Goal: Information Seeking & Learning: Learn about a topic

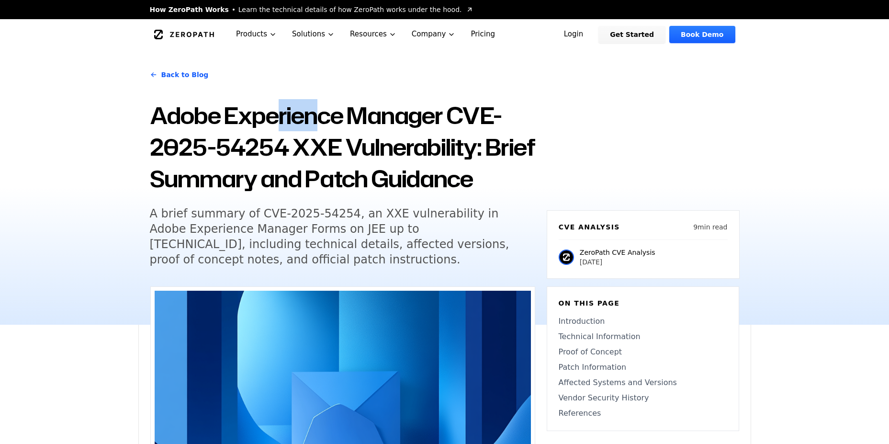
click at [343, 122] on h1 "Adobe Experience Manager CVE-2025-54254 XXE Vulnerability: Brief Summary and Pa…" at bounding box center [342, 147] width 385 height 95
drag, startPoint x: 393, startPoint y: 122, endPoint x: 430, endPoint y: 122, distance: 37.3
click at [418, 123] on h1 "Adobe Experience Manager CVE-2025-54254 XXE Vulnerability: Brief Summary and Pa…" at bounding box center [342, 147] width 385 height 95
drag, startPoint x: 479, startPoint y: 119, endPoint x: 493, endPoint y: 118, distance: 13.4
click at [491, 118] on h1 "Adobe Experience Manager CVE-2025-54254 XXE Vulnerability: Brief Summary and Pa…" at bounding box center [342, 147] width 385 height 95
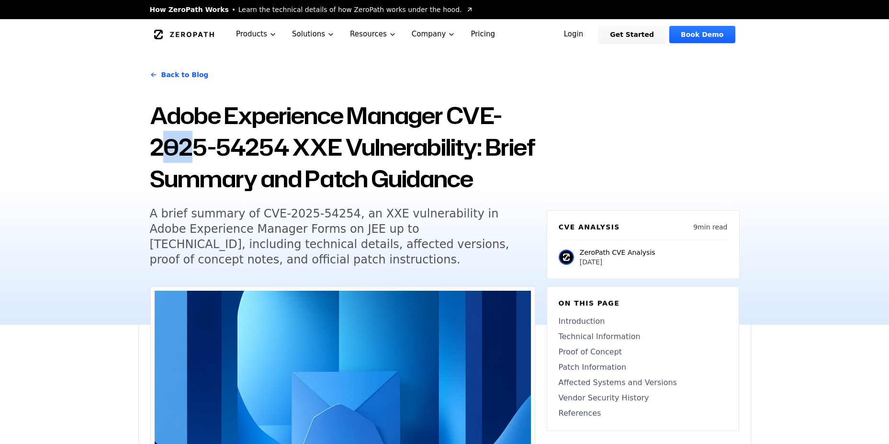
drag, startPoint x: 168, startPoint y: 153, endPoint x: 235, endPoint y: 151, distance: 66.6
click at [225, 151] on h1 "Adobe Experience Manager CVE-2025-54254 XXE Vulnerability: Brief Summary and Pa…" at bounding box center [342, 147] width 385 height 95
drag, startPoint x: 259, startPoint y: 150, endPoint x: 312, endPoint y: 150, distance: 53.1
click at [309, 150] on h1 "Adobe Experience Manager CVE-2025-54254 XXE Vulnerability: Brief Summary and Pa…" at bounding box center [342, 147] width 385 height 95
drag, startPoint x: 358, startPoint y: 148, endPoint x: 428, endPoint y: 143, distance: 70.1
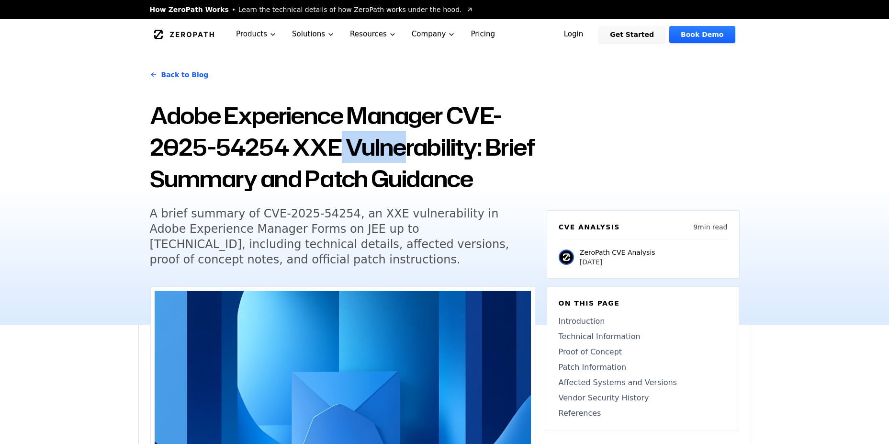
click at [410, 144] on h1 "Adobe Experience Manager CVE-2025-54254 XXE Vulnerability: Brief Summary and Pa…" at bounding box center [342, 147] width 385 height 95
drag, startPoint x: 454, startPoint y: 140, endPoint x: 418, endPoint y: 156, distance: 39.0
click at [462, 142] on h1 "Adobe Experience Manager CVE-2025-54254 XXE Vulnerability: Brief Summary and Pa…" at bounding box center [342, 147] width 385 height 95
drag, startPoint x: 177, startPoint y: 170, endPoint x: 221, endPoint y: 175, distance: 43.8
click at [216, 174] on h1 "Adobe Experience Manager CVE-2025-54254 XXE Vulnerability: Brief Summary and Pa…" at bounding box center [342, 147] width 385 height 95
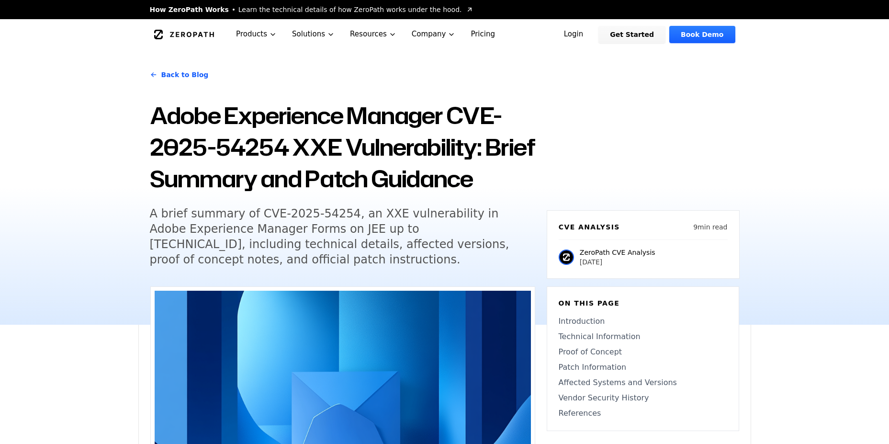
drag, startPoint x: 229, startPoint y: 200, endPoint x: 267, endPoint y: 201, distance: 37.3
click at [261, 201] on div "Back to Blog Adobe Experience Manager CVE-2025-54254 XXE Vulnerability: Brief S…" at bounding box center [342, 169] width 385 height 217
drag, startPoint x: 403, startPoint y: 213, endPoint x: 469, endPoint y: 216, distance: 65.7
click at [453, 214] on h5 "A brief summary of CVE-2025-54254, an XXE vulnerability in Adobe Experience Man…" at bounding box center [334, 236] width 368 height 61
drag, startPoint x: 134, startPoint y: 226, endPoint x: 174, endPoint y: 227, distance: 39.7
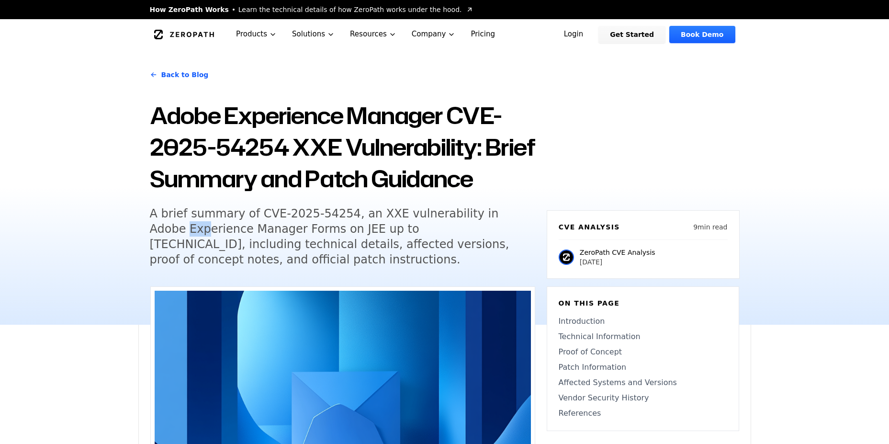
click at [169, 227] on div "Back to Blog Adobe Experience Manager CVE-2025-54254 XXE Vulnerability: Brief S…" at bounding box center [444, 187] width 889 height 275
drag, startPoint x: 217, startPoint y: 229, endPoint x: 283, endPoint y: 233, distance: 66.2
click at [261, 231] on h5 "A brief summary of CVE-2025-54254, an XXE vulnerability in Adobe Experience Man…" at bounding box center [334, 236] width 368 height 61
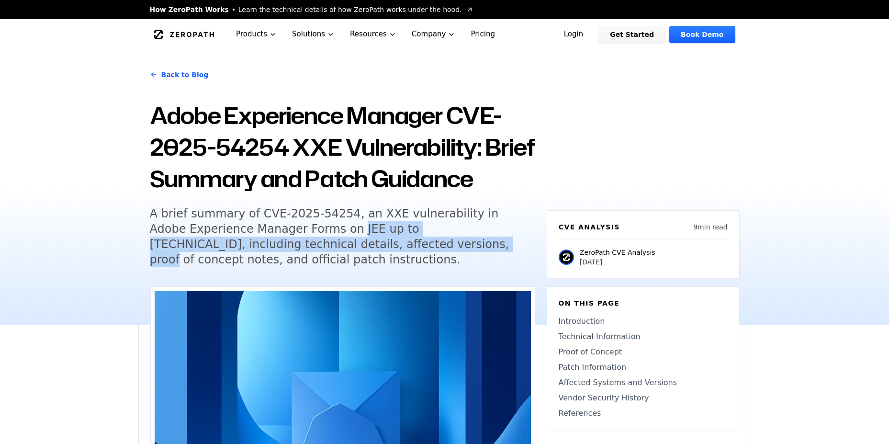
drag, startPoint x: 312, startPoint y: 235, endPoint x: 359, endPoint y: 237, distance: 46.5
click at [351, 237] on h5 "A brief summary of CVE-2025-54254, an XXE vulnerability in Adobe Experience Man…" at bounding box center [334, 236] width 368 height 61
drag, startPoint x: 408, startPoint y: 235, endPoint x: 414, endPoint y: 236, distance: 5.3
click at [408, 236] on h5 "A brief summary of CVE-2025-54254, an XXE vulnerability in Adobe Experience Man…" at bounding box center [334, 236] width 368 height 61
click at [324, 247] on h5 "A brief summary of CVE-2025-54254, an XXE vulnerability in Adobe Experience Man…" at bounding box center [334, 236] width 368 height 61
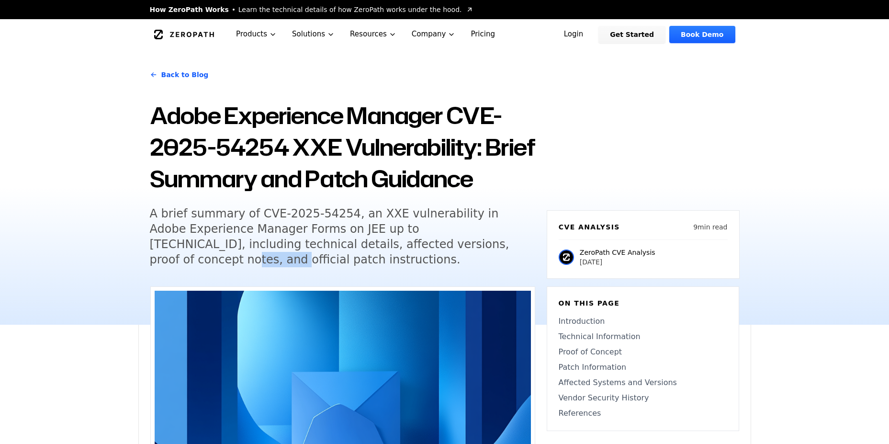
drag, startPoint x: 432, startPoint y: 243, endPoint x: 465, endPoint y: 243, distance: 32.6
click at [464, 243] on h5 "A brief summary of CVE-2025-54254, an XXE vulnerability in Adobe Experience Man…" at bounding box center [334, 236] width 368 height 61
drag, startPoint x: 507, startPoint y: 244, endPoint x: 527, endPoint y: 243, distance: 19.6
click at [523, 243] on div "Back to Blog Adobe Experience Manager CVE-2025-54254 XXE Vulnerability: Brief S…" at bounding box center [342, 169] width 385 height 217
click at [435, 243] on h5 "A brief summary of CVE-2025-54254, an XXE vulnerability in Adobe Experience Man…" at bounding box center [334, 236] width 368 height 61
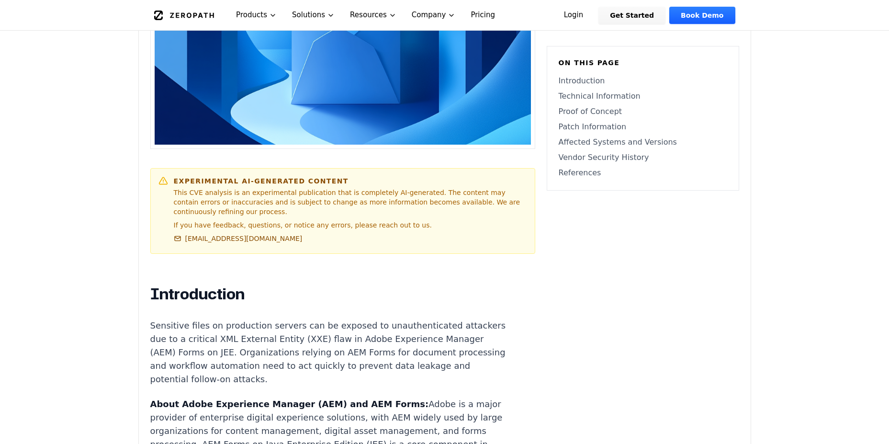
scroll to position [517, 0]
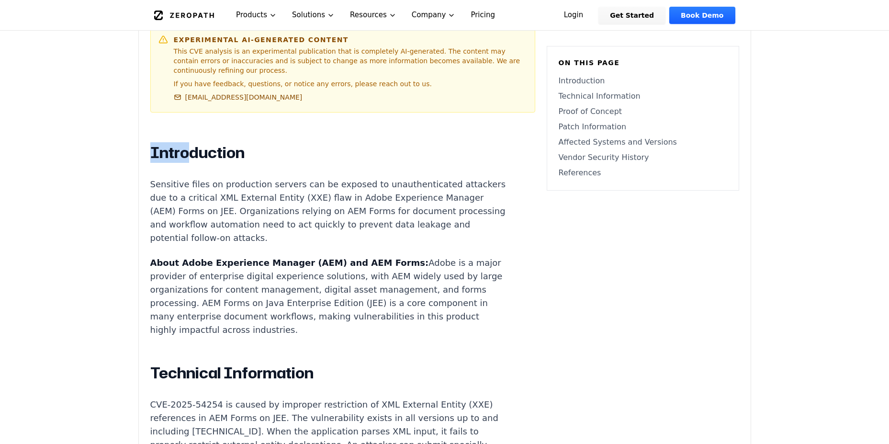
drag, startPoint x: 154, startPoint y: 158, endPoint x: 229, endPoint y: 161, distance: 75.2
click at [224, 161] on h2 "Introduction" at bounding box center [328, 152] width 356 height 19
drag, startPoint x: 160, startPoint y: 184, endPoint x: 186, endPoint y: 186, distance: 25.9
click at [186, 186] on p "Sensitive files on production servers can be exposed to unauthenticated attacke…" at bounding box center [328, 211] width 356 height 67
drag, startPoint x: 220, startPoint y: 189, endPoint x: 241, endPoint y: 189, distance: 20.6
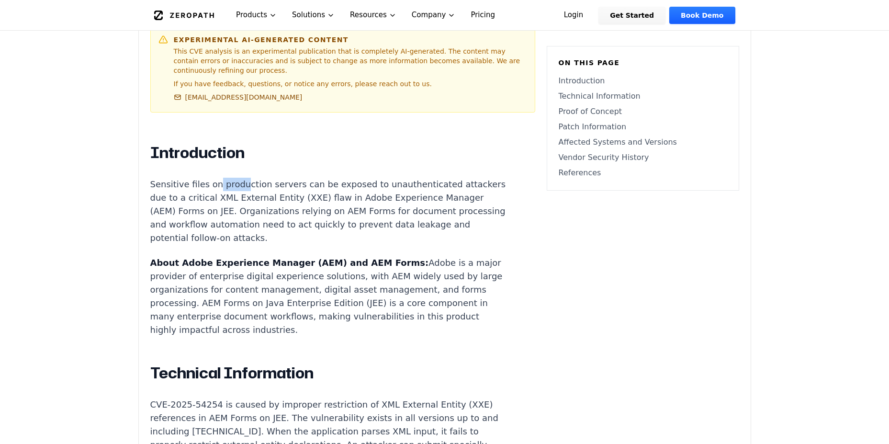
click at [239, 189] on p "Sensitive files on production servers can be exposed to unauthenticated attacke…" at bounding box center [328, 211] width 356 height 67
drag, startPoint x: 273, startPoint y: 187, endPoint x: 303, endPoint y: 185, distance: 29.2
click at [301, 185] on p "Sensitive files on production servers can be exposed to unauthenticated attacke…" at bounding box center [328, 211] width 356 height 67
drag, startPoint x: 372, startPoint y: 186, endPoint x: 399, endPoint y: 185, distance: 27.8
click at [391, 185] on p "Sensitive files on production servers can be exposed to unauthenticated attacke…" at bounding box center [328, 211] width 356 height 67
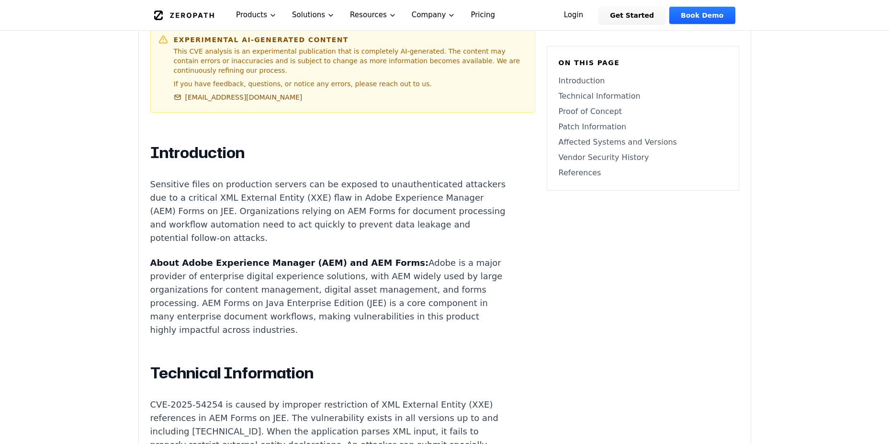
click at [423, 188] on p "Sensitive files on production servers can be exposed to unauthenticated attacke…" at bounding box center [328, 211] width 356 height 67
drag, startPoint x: 445, startPoint y: 182, endPoint x: 462, endPoint y: 184, distance: 16.3
click at [461, 184] on p "Sensitive files on production servers can be exposed to unauthenticated attacke…" at bounding box center [328, 211] width 356 height 67
drag, startPoint x: 141, startPoint y: 198, endPoint x: 183, endPoint y: 200, distance: 41.7
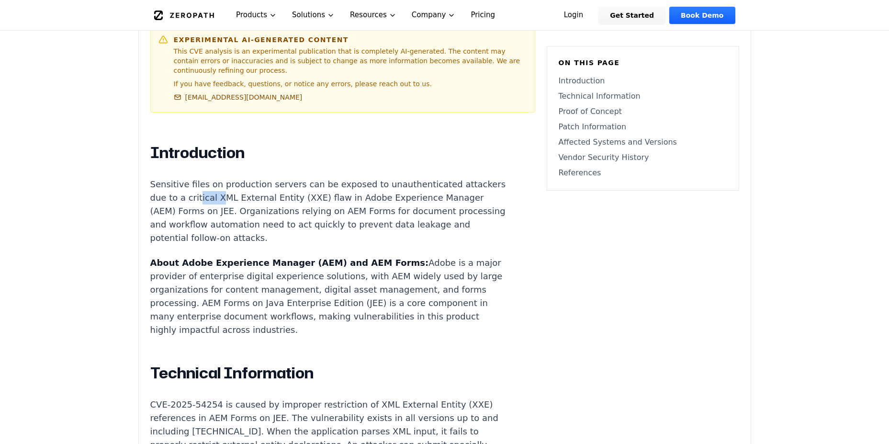
drag, startPoint x: 196, startPoint y: 201, endPoint x: 222, endPoint y: 202, distance: 26.4
click at [219, 202] on p "Sensitive files on production servers can be exposed to unauthenticated attacke…" at bounding box center [328, 211] width 356 height 67
drag, startPoint x: 243, startPoint y: 203, endPoint x: 269, endPoint y: 206, distance: 26.1
click at [260, 205] on p "Sensitive files on production servers can be exposed to unauthenticated attacke…" at bounding box center [328, 211] width 356 height 67
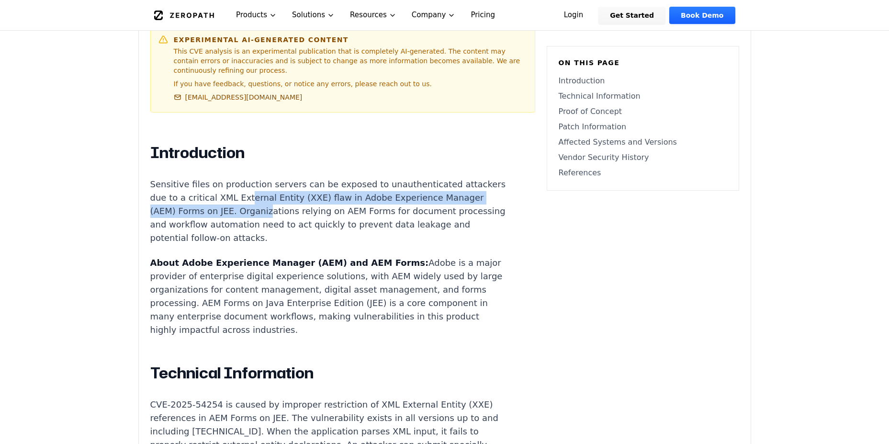
click at [444, 197] on p "Sensitive files on production servers can be exposed to unauthenticated attacke…" at bounding box center [328, 211] width 356 height 67
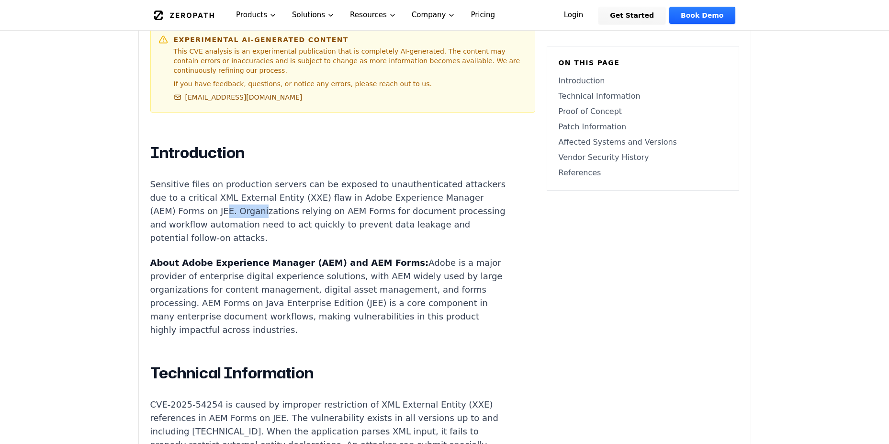
drag, startPoint x: 245, startPoint y: 213, endPoint x: 267, endPoint y: 214, distance: 21.6
click at [259, 214] on p "Sensitive files on production servers can be exposed to unauthenticated attacke…" at bounding box center [328, 211] width 356 height 67
drag, startPoint x: 283, startPoint y: 214, endPoint x: 305, endPoint y: 214, distance: 22.0
click at [302, 214] on p "Sensitive files on production servers can be exposed to unauthenticated attacke…" at bounding box center [328, 211] width 356 height 67
drag, startPoint x: 353, startPoint y: 214, endPoint x: 377, endPoint y: 215, distance: 24.0
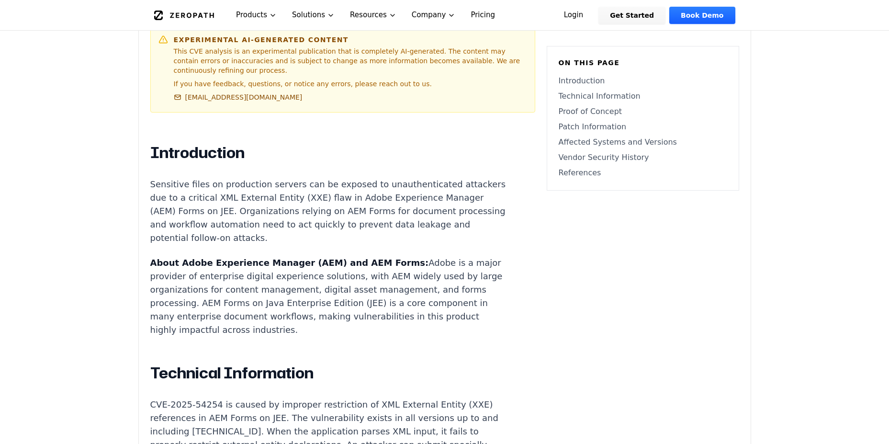
click at [355, 214] on p "Sensitive files on production servers can be exposed to unauthenticated attacke…" at bounding box center [328, 211] width 356 height 67
click at [379, 212] on p "Sensitive files on production servers can be exposed to unauthenticated attacke…" at bounding box center [328, 211] width 356 height 67
drag, startPoint x: 400, startPoint y: 210, endPoint x: 430, endPoint y: 208, distance: 30.7
click at [426, 209] on p "Sensitive files on production servers can be exposed to unauthenticated attacke…" at bounding box center [328, 211] width 356 height 67
drag, startPoint x: 155, startPoint y: 223, endPoint x: 173, endPoint y: 225, distance: 17.8
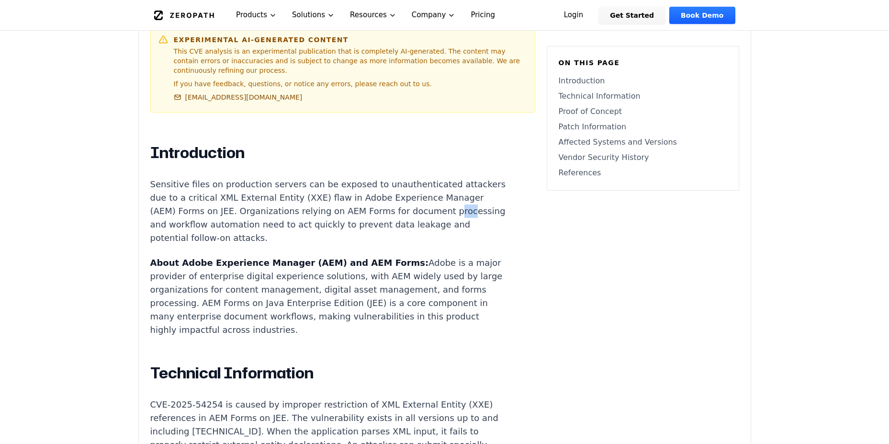
click at [172, 225] on p "Sensitive files on production servers can be exposed to unauthenticated attacke…" at bounding box center [328, 211] width 356 height 67
drag, startPoint x: 226, startPoint y: 227, endPoint x: 233, endPoint y: 226, distance: 6.7
click at [228, 227] on p "Sensitive files on production servers can be exposed to unauthenticated attacke…" at bounding box center [328, 211] width 356 height 67
drag
click at [190, 226] on p "Sensitive files on production servers can be exposed to unauthenticated attacke…" at bounding box center [328, 211] width 356 height 67
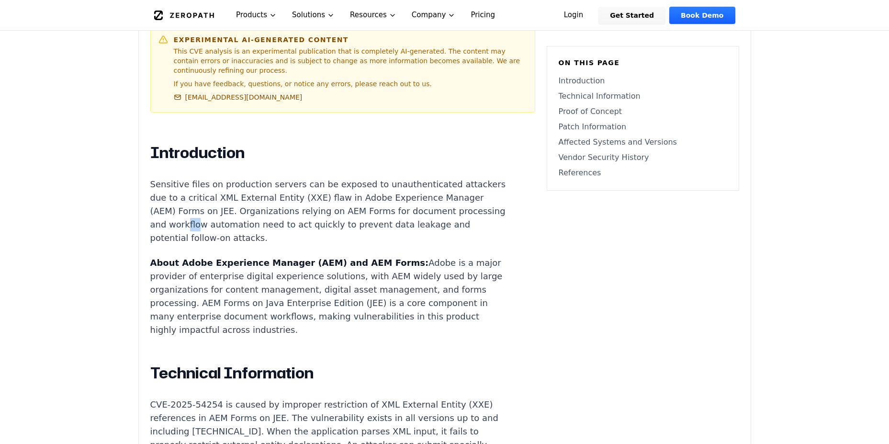
click at [245, 226] on p "Sensitive files on production servers can be exposed to unauthenticated attacke…" at bounding box center [328, 211] width 356 height 67
click at [323, 226] on p "Sensitive files on production servers can be exposed to unauthenticated attacke…" at bounding box center [328, 211] width 356 height 67
click at [377, 225] on p "Sensitive files on production servers can be exposed to unauthenticated attacke…" at bounding box center [328, 211] width 356 height 67
click at [449, 225] on p "Sensitive files on production servers can be exposed to unauthenticated attacke…" at bounding box center [328, 211] width 356 height 67
click at [231, 259] on p "About Adobe Experience Manager (AEM) and AEM Forms: Adobe is a major provider o…" at bounding box center [328, 296] width 356 height 80
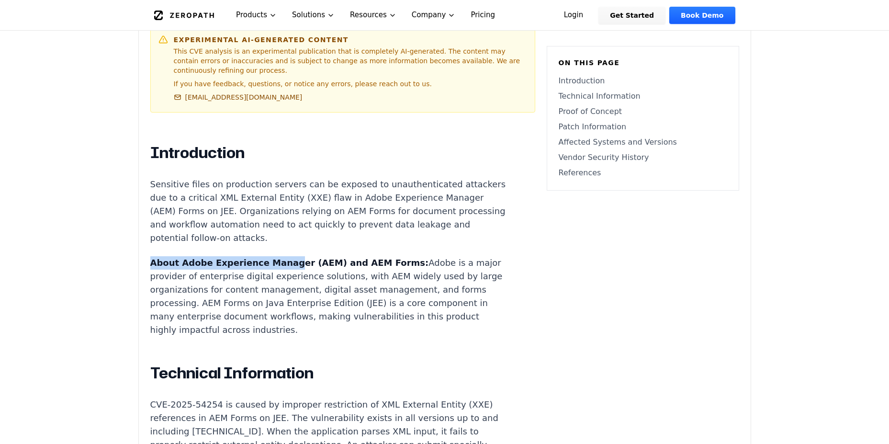
click at [324, 256] on p "About Adobe Experience Manager (AEM) and AEM Forms: Adobe is a major provider o…" at bounding box center [328, 296] width 356 height 80
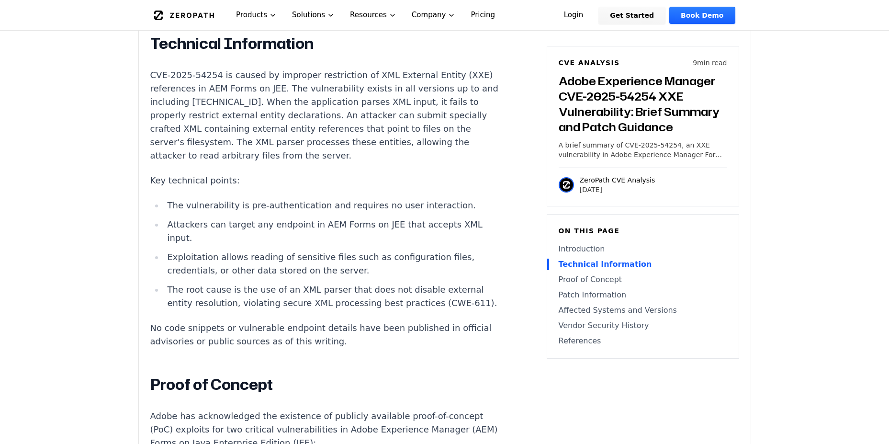
scroll to position [862, 0]
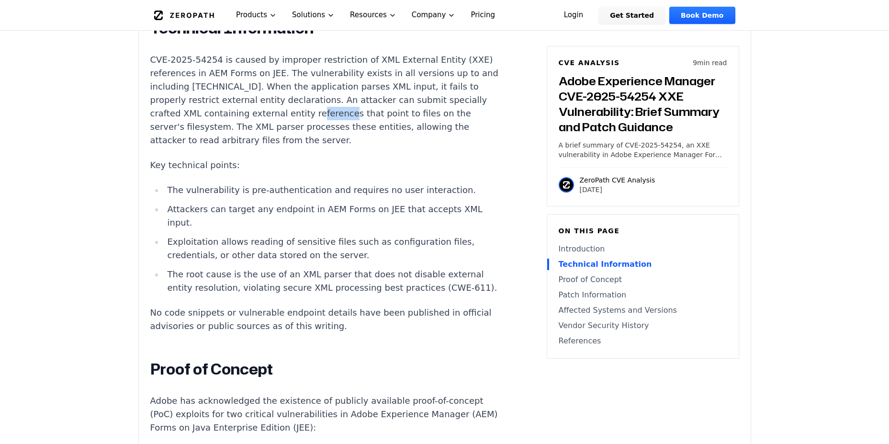
drag, startPoint x: 298, startPoint y: 114, endPoint x: 315, endPoint y: 114, distance: 17.2
click at [315, 114] on p "CVE-2025-54254 is caused by improper restriction of XML External Entity (XXE) r…" at bounding box center [328, 100] width 356 height 94
drag, startPoint x: 352, startPoint y: 112, endPoint x: 384, endPoint y: 112, distance: 32.1
click at [379, 112] on p "CVE-2025-54254 is caused by improper restriction of XML External Entity (XXE) r…" at bounding box center [328, 100] width 356 height 94
drag, startPoint x: 398, startPoint y: 111, endPoint x: 469, endPoint y: 109, distance: 70.4
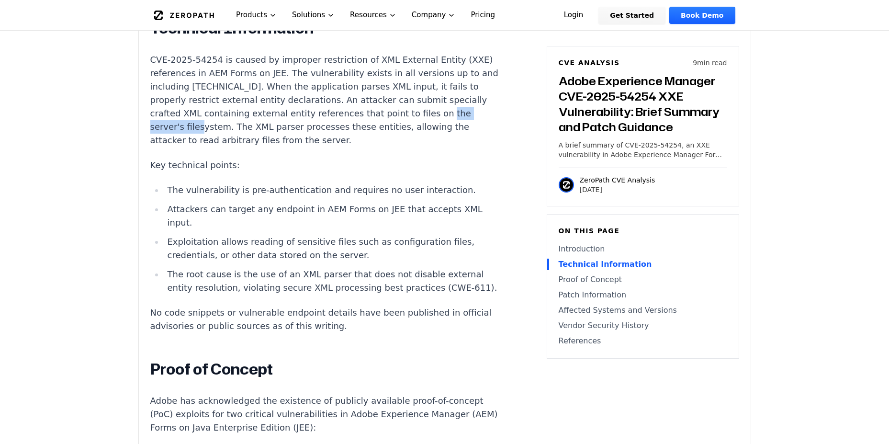
drag, startPoint x: 156, startPoint y: 127, endPoint x: 208, endPoint y: 126, distance: 52.7
click at [203, 126] on p "CVE-2025-54254 is caused by improper restriction of XML External Entity (XXE) r…" at bounding box center [328, 100] width 356 height 94
drag, startPoint x: 262, startPoint y: 124, endPoint x: 284, endPoint y: 123, distance: 22.0
click at [282, 123] on p "CVE-2025-54254 is caused by improper restriction of XML External Entity (XXE) r…" at bounding box center [328, 100] width 356 height 94
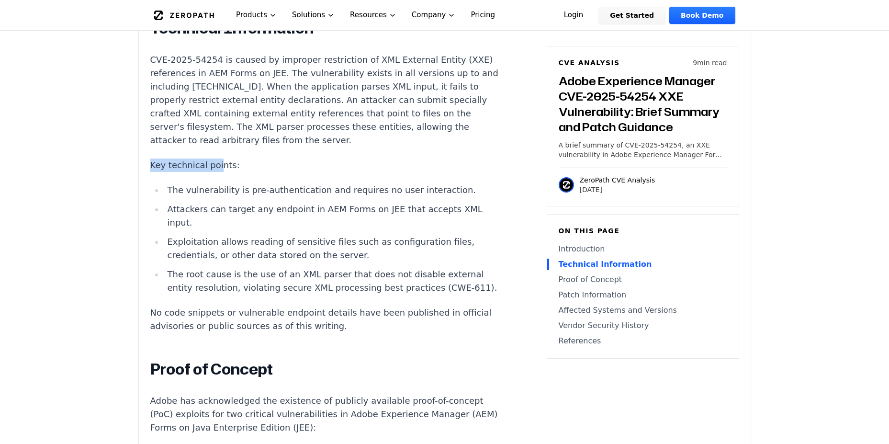
drag, startPoint x: 162, startPoint y: 155, endPoint x: 228, endPoint y: 159, distance: 65.7
drag, startPoint x: 168, startPoint y: 191, endPoint x: 278, endPoint y: 191, distance: 110.1
click at [270, 191] on li "The vulnerability is pre-authentication and requires no user interaction." at bounding box center [335, 189] width 343 height 13
drag, startPoint x: 281, startPoint y: 191, endPoint x: 323, endPoint y: 191, distance: 41.7
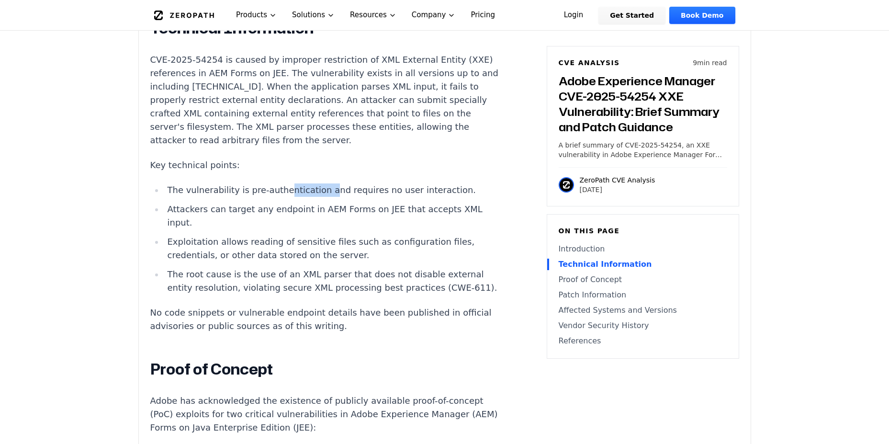
click at [322, 191] on li "The vulnerability is pre-authentication and requires no user interaction." at bounding box center [335, 189] width 343 height 13
drag, startPoint x: 381, startPoint y: 189, endPoint x: 463, endPoint y: 186, distance: 81.9
click at [463, 186] on li "The vulnerability is pre-authentication and requires no user interaction." at bounding box center [335, 189] width 343 height 13
click at [308, 187] on li "The vulnerability is pre-authentication and requires no user interaction." at bounding box center [335, 189] width 343 height 13
drag, startPoint x: 172, startPoint y: 188, endPoint x: 214, endPoint y: 188, distance: 41.2
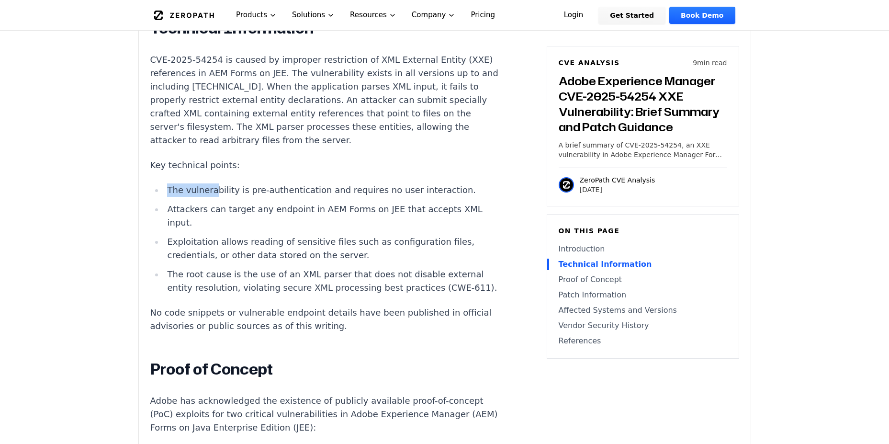
click at [214, 188] on li "The vulnerability is pre-authentication and requires no user interaction." at bounding box center [335, 189] width 343 height 13
drag, startPoint x: 260, startPoint y: 187, endPoint x: 289, endPoint y: 187, distance: 28.3
click at [287, 187] on li "The vulnerability is pre-authentication and requires no user interaction." at bounding box center [335, 189] width 343 height 13
drag, startPoint x: 321, startPoint y: 185, endPoint x: 360, endPoint y: 187, distance: 39.3
click at [360, 187] on li "The vulnerability is pre-authentication and requires no user interaction." at bounding box center [335, 189] width 343 height 13
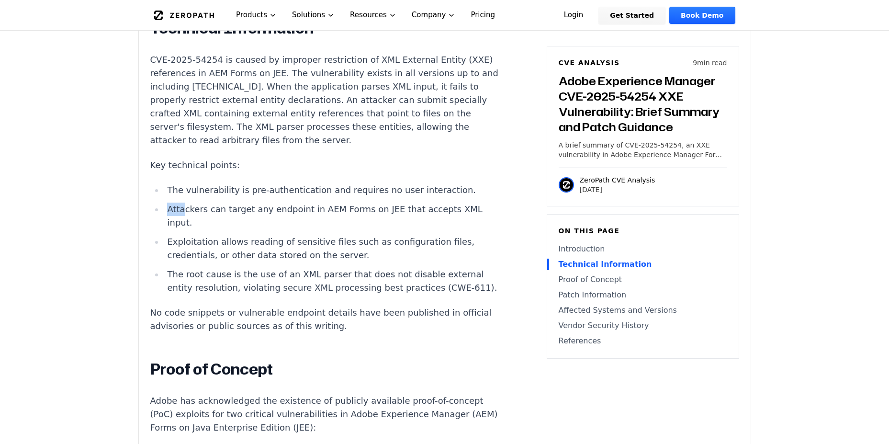
drag, startPoint x: 169, startPoint y: 204, endPoint x: 198, endPoint y: 206, distance: 29.3
click at [198, 206] on li "Attackers can target any endpoint in AEM Forms on JEE that accepts XML input." at bounding box center [335, 216] width 343 height 27
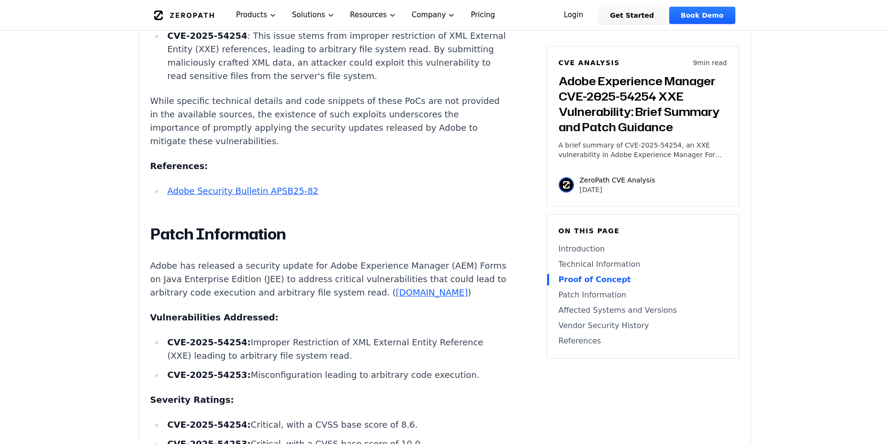
scroll to position [1379, 0]
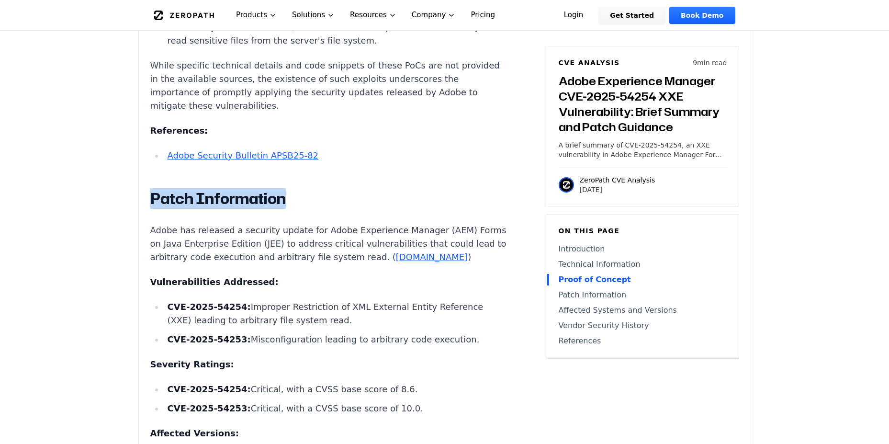
drag, startPoint x: 148, startPoint y: 197, endPoint x: 297, endPoint y: 199, distance: 148.9
click at [297, 199] on div "Experimental AI-Generated Content This CVE analysis is an experimental publicat…" at bounding box center [445, 399] width 612 height 2983
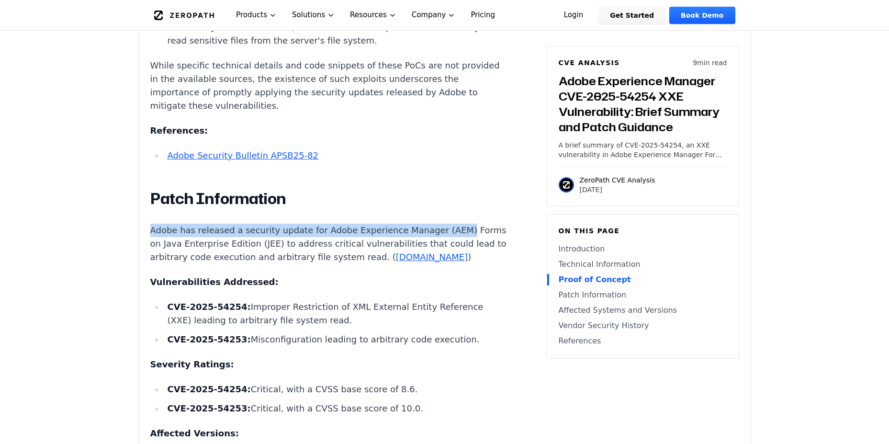
drag, startPoint x: 148, startPoint y: 230, endPoint x: 444, endPoint y: 228, distance: 295.9
click at [444, 228] on div "Experimental AI-Generated Content This CVE analysis is an experimental publicat…" at bounding box center [445, 399] width 612 height 2983
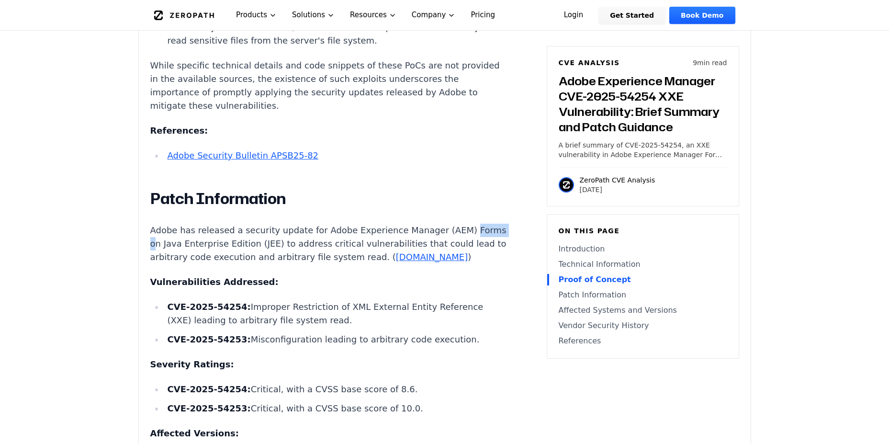
drag, startPoint x: 147, startPoint y: 246, endPoint x: 187, endPoint y: 243, distance: 39.8
click at [186, 243] on div "Experimental AI-Generated Content This CVE analysis is an experimental publicat…" at bounding box center [445, 399] width 612 height 2983
drag, startPoint x: 150, startPoint y: 231, endPoint x: 198, endPoint y: 231, distance: 48.4
click at [195, 231] on p "Adobe has released a security update for Adobe Experience Manager (AEM) Forms o…" at bounding box center [328, 244] width 356 height 40
drag, startPoint x: 217, startPoint y: 231, endPoint x: 254, endPoint y: 233, distance: 36.4
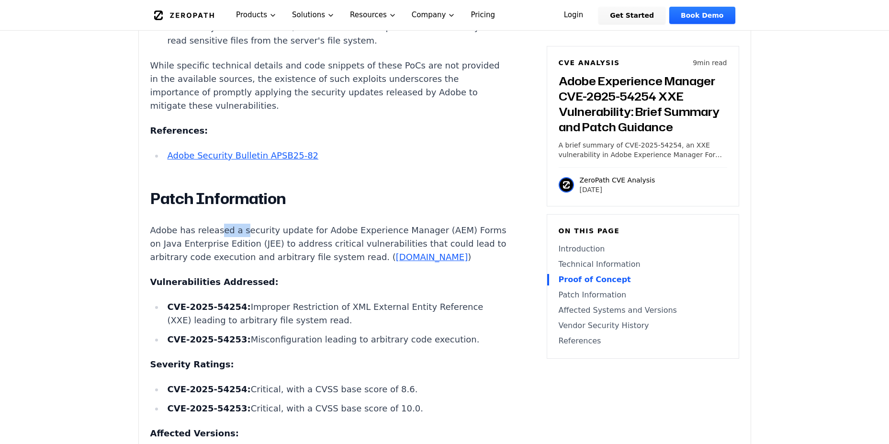
click at [241, 233] on p "Adobe has released a security update for Adobe Experience Manager (AEM) Forms o…" at bounding box center [328, 244] width 356 height 40
drag, startPoint x: 299, startPoint y: 231, endPoint x: 321, endPoint y: 231, distance: 22.0
click at [320, 231] on p "Adobe has released a security update for Adobe Experience Manager (AEM) Forms o…" at bounding box center [328, 244] width 356 height 40
drag, startPoint x: 271, startPoint y: 231, endPoint x: 307, endPoint y: 233, distance: 36.0
click at [301, 232] on p "Adobe has released a security update for Adobe Experience Manager (AEM) Forms o…" at bounding box center [328, 244] width 356 height 40
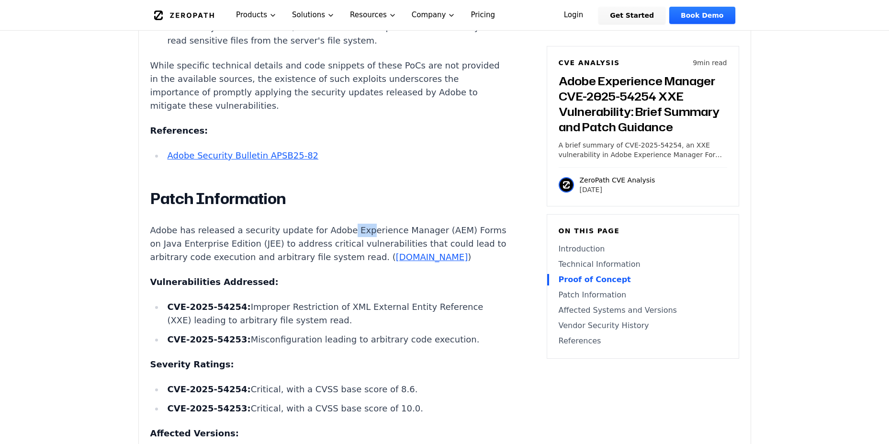
drag, startPoint x: 335, startPoint y: 231, endPoint x: 358, endPoint y: 228, distance: 22.7
click at [358, 228] on p "Adobe has released a security update for Adobe Experience Manager (AEM) Forms o…" at bounding box center [328, 244] width 356 height 40
drag, startPoint x: 414, startPoint y: 227, endPoint x: 445, endPoint y: 227, distance: 31.6
click at [438, 227] on p "Adobe has released a security update for Adobe Experience Manager (AEM) Forms o…" at bounding box center [328, 244] width 356 height 40
drag, startPoint x: 449, startPoint y: 227, endPoint x: 462, endPoint y: 226, distance: 12.9
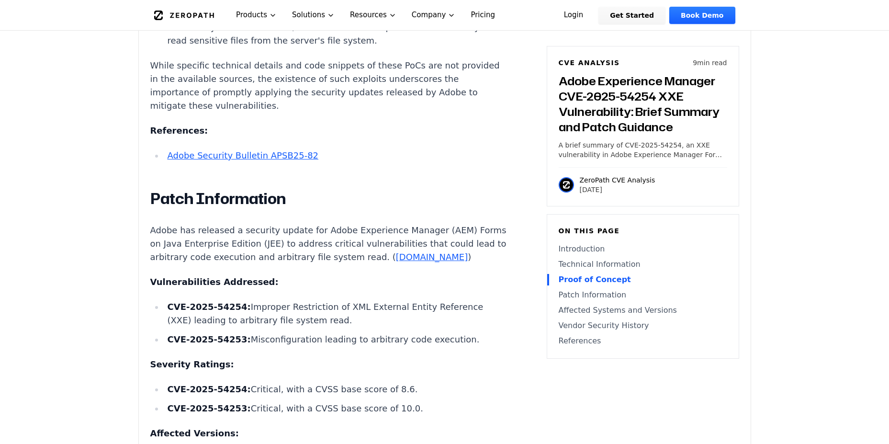
click at [462, 226] on p "Adobe has released a security update for Adobe Experience Manager (AEM) Forms o…" at bounding box center [328, 244] width 356 height 40
drag, startPoint x: 155, startPoint y: 245, endPoint x: 186, endPoint y: 244, distance: 30.7
click at [178, 245] on p "Adobe has released a security update for Adobe Experience Manager (AEM) Forms o…" at bounding box center [328, 244] width 356 height 40
drag, startPoint x: 229, startPoint y: 242, endPoint x: 247, endPoint y: 243, distance: 17.7
click at [246, 243] on p "Adobe has released a security update for Adobe Experience Manager (AEM) Forms o…" at bounding box center [328, 244] width 356 height 40
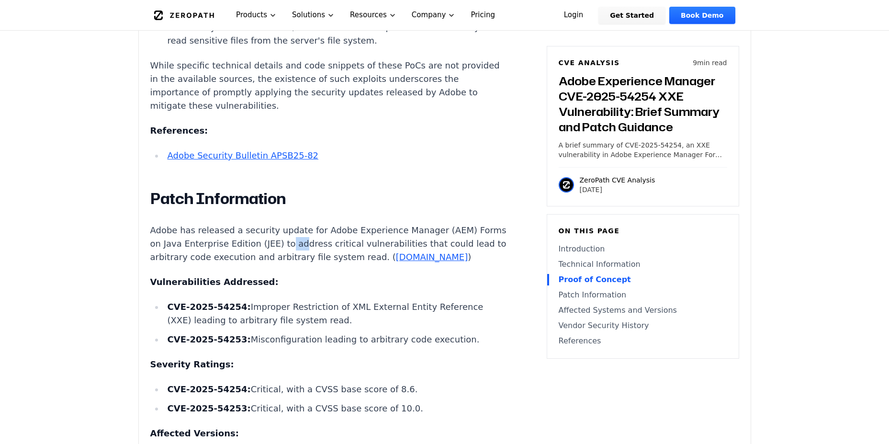
drag, startPoint x: 311, startPoint y: 243, endPoint x: 325, endPoint y: 244, distance: 14.4
click at [325, 244] on p "Adobe has released a security update for Adobe Experience Manager (AEM) Forms o…" at bounding box center [328, 244] width 356 height 40
drag, startPoint x: 370, startPoint y: 244, endPoint x: 397, endPoint y: 243, distance: 27.3
click at [383, 244] on p "Adobe has released a security update for Adobe Experience Manager (AEM) Forms o…" at bounding box center [328, 244] width 356 height 40
drag, startPoint x: 447, startPoint y: 245, endPoint x: 473, endPoint y: 246, distance: 26.8
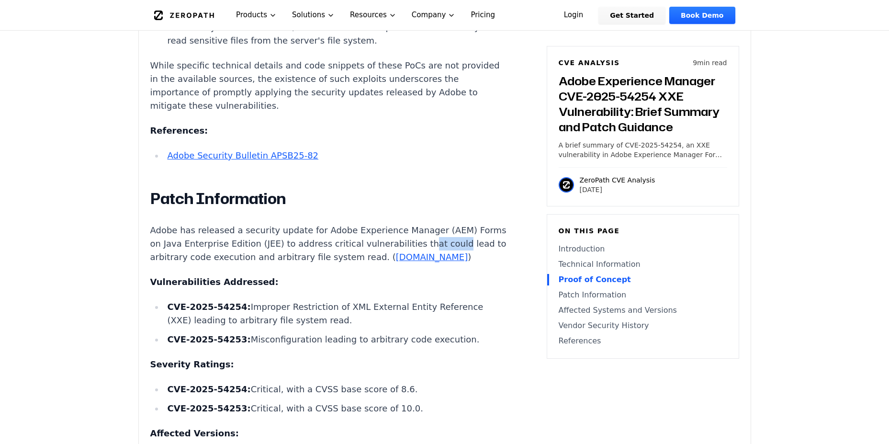
drag, startPoint x: 155, startPoint y: 259, endPoint x: 172, endPoint y: 258, distance: 17.7
click at [171, 258] on p "Adobe has released a security update for Adobe Experience Manager (AEM) Forms o…" at bounding box center [328, 244] width 356 height 40
drag, startPoint x: 199, startPoint y: 258, endPoint x: 225, endPoint y: 258, distance: 25.9
click at [225, 258] on p "Adobe has released a security update for Adobe Experience Manager (AEM) Forms o…" at bounding box center [328, 244] width 356 height 40
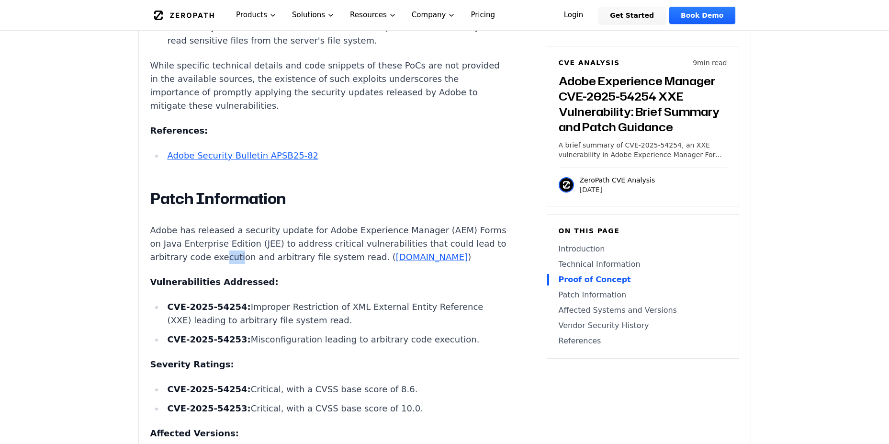
click at [269, 259] on p "Adobe has released a security update for Adobe Experience Manager (AEM) Forms o…" at bounding box center [328, 244] width 356 height 40
click at [349, 257] on p "Adobe has released a security update for Adobe Experience Manager (AEM) Forms o…" at bounding box center [328, 244] width 356 height 40
click at [385, 258] on p "Adobe has released a security update for Adobe Experience Manager (AEM) Forms o…" at bounding box center [328, 244] width 356 height 40
click at [226, 280] on strong "Vulnerabilities Addressed:" at bounding box center [214, 282] width 128 height 10
click at [266, 281] on p "Vulnerabilities Addressed:" at bounding box center [328, 281] width 356 height 13
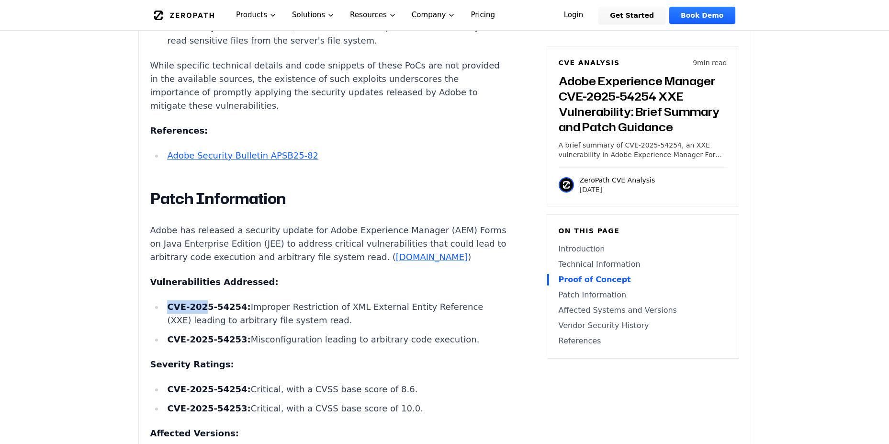
click at [202, 307] on strong "CVE-2025-54254:" at bounding box center [208, 307] width 83 height 10
click at [286, 305] on li "CVE-2025-54254: Improper Restriction of XML External Entity Reference (XXE) lea…" at bounding box center [335, 313] width 343 height 27
click at [391, 308] on li "CVE-2025-54254: Improper Restriction of XML External Entity Reference (XXE) lea…" at bounding box center [335, 313] width 343 height 27
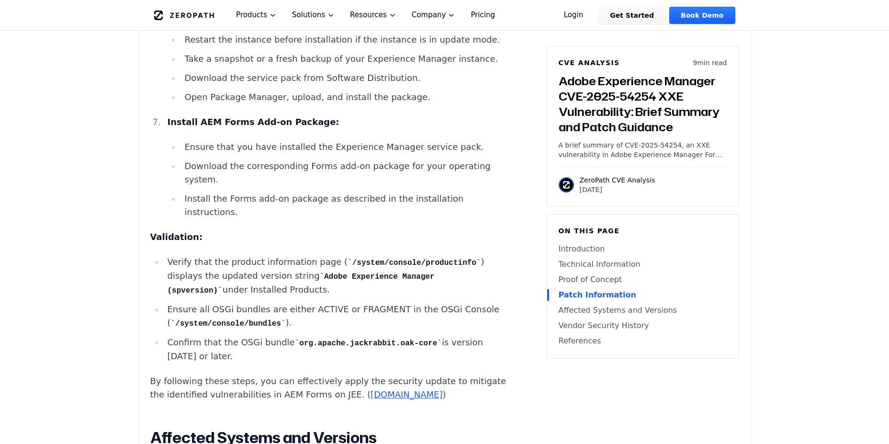
scroll to position [2413, 0]
